Goal: Information Seeking & Learning: Learn about a topic

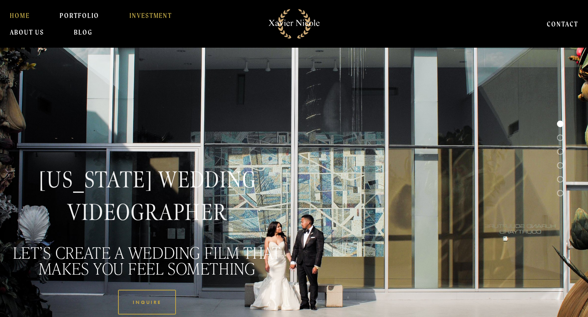
click at [134, 21] on link "INVESTMENT" at bounding box center [150, 15] width 43 height 16
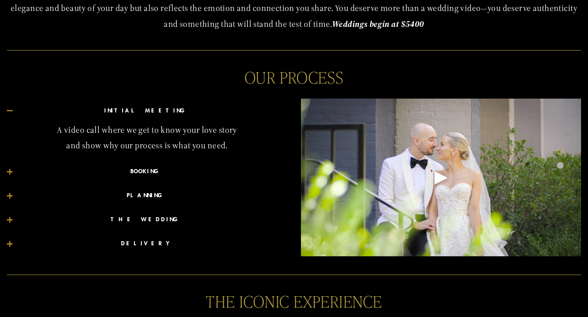
scroll to position [364, 0]
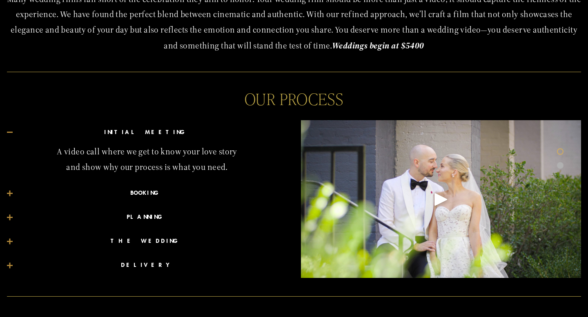
click at [151, 192] on span "BOOKING" at bounding box center [150, 193] width 274 height 11
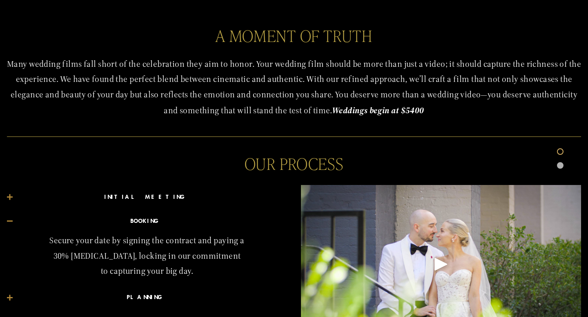
scroll to position [290, 0]
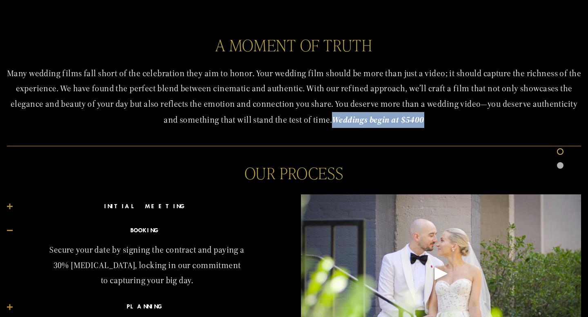
drag, startPoint x: 335, startPoint y: 119, endPoint x: 434, endPoint y: 121, distance: 99.2
click at [434, 121] on p "Many wedding films fall short of the celebration they aim to honor. Your weddin…" at bounding box center [294, 97] width 574 height 62
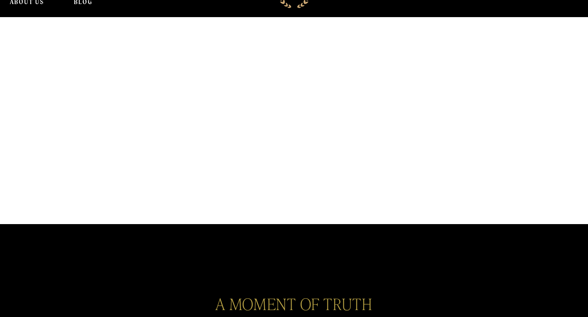
scroll to position [0, 0]
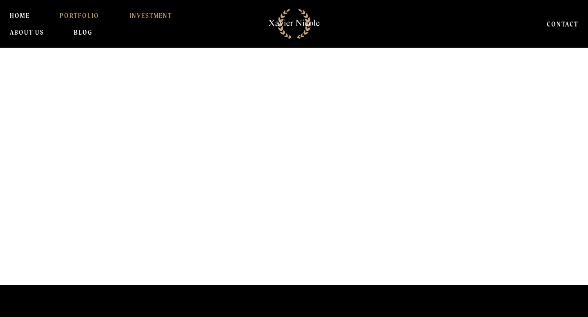
click at [78, 11] on link "PORTFOLIO" at bounding box center [80, 15] width 40 height 16
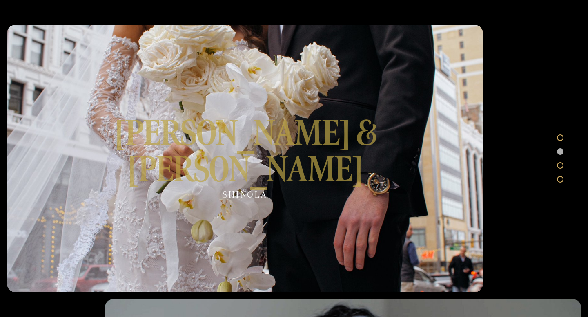
scroll to position [318, 0]
click at [271, 146] on div at bounding box center [245, 159] width 476 height 268
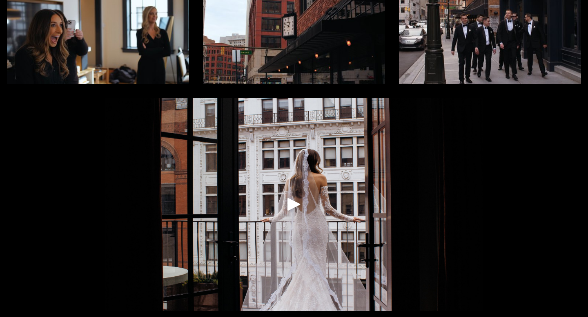
scroll to position [129, 0]
click at [292, 203] on div "Play" at bounding box center [294, 204] width 20 height 20
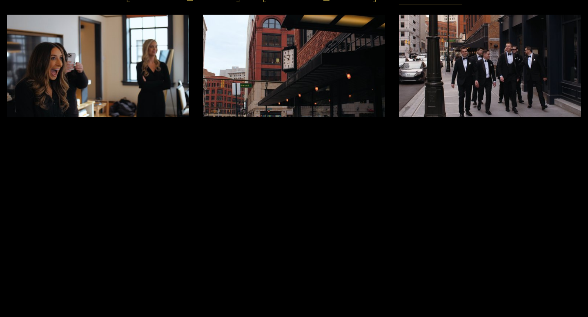
scroll to position [0, 0]
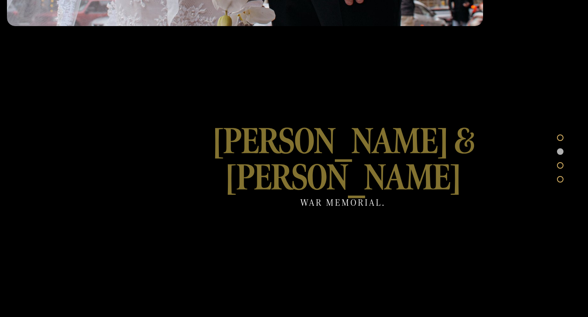
scroll to position [599, 0]
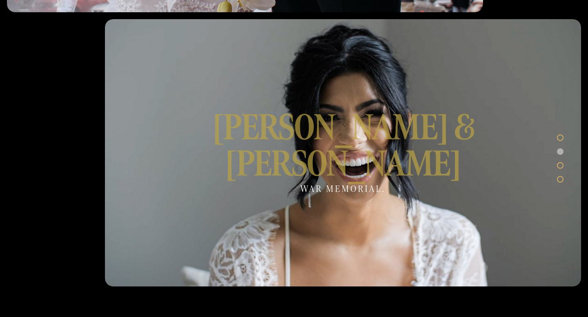
click at [314, 174] on div at bounding box center [343, 153] width 476 height 268
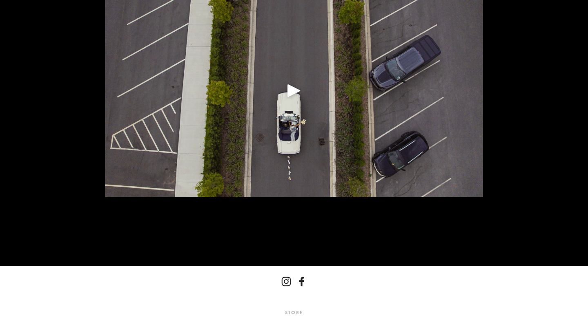
scroll to position [205, 0]
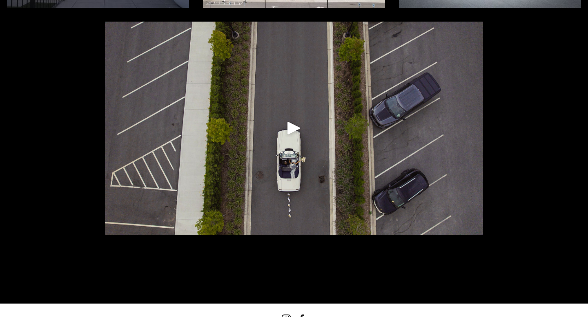
click at [301, 140] on div at bounding box center [294, 128] width 378 height 213
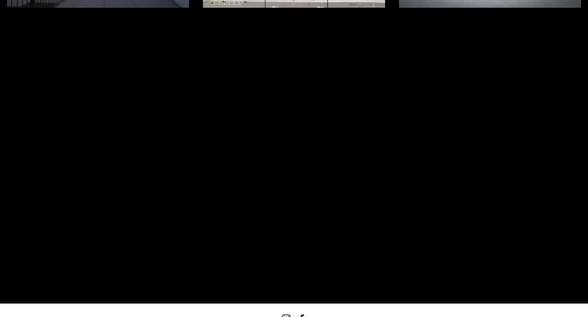
scroll to position [86, 0]
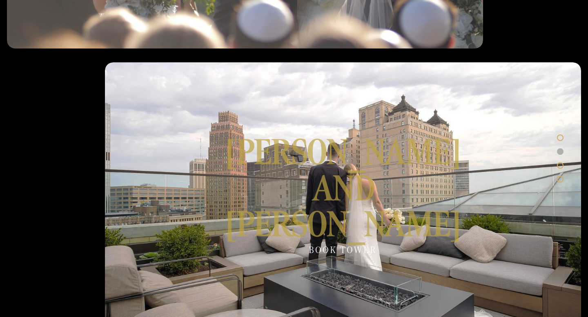
scroll to position [1118, 0]
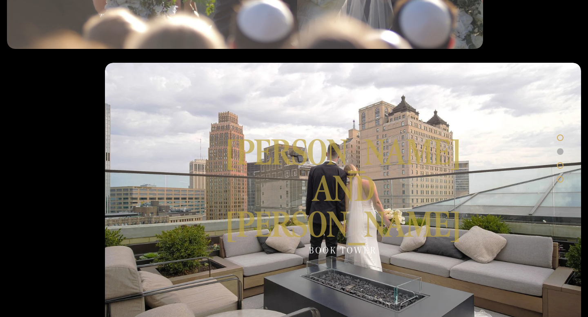
click at [293, 192] on div at bounding box center [343, 197] width 476 height 268
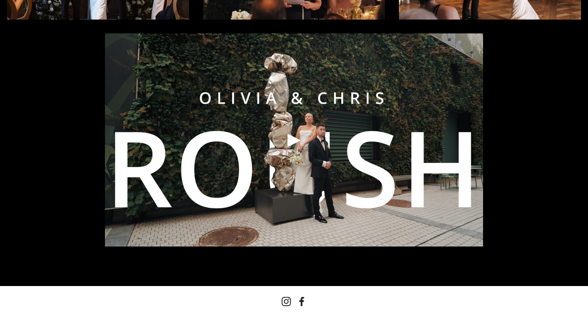
scroll to position [194, 0]
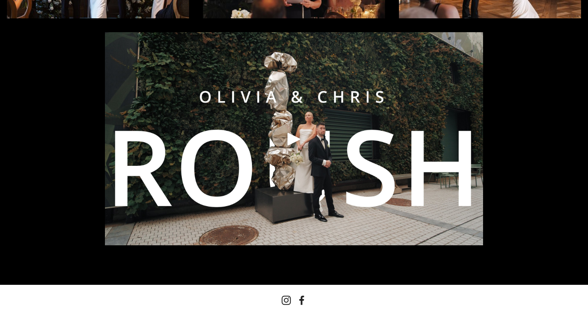
click at [242, 171] on div at bounding box center [294, 138] width 378 height 213
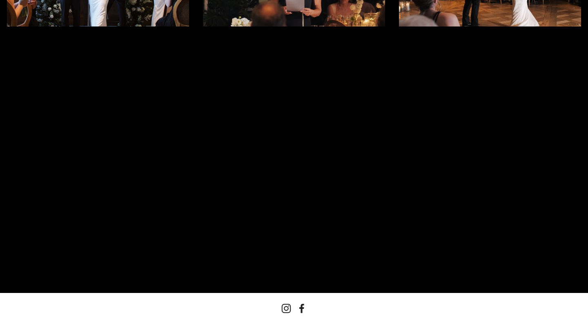
scroll to position [0, 0]
